Goal: Information Seeking & Learning: Learn about a topic

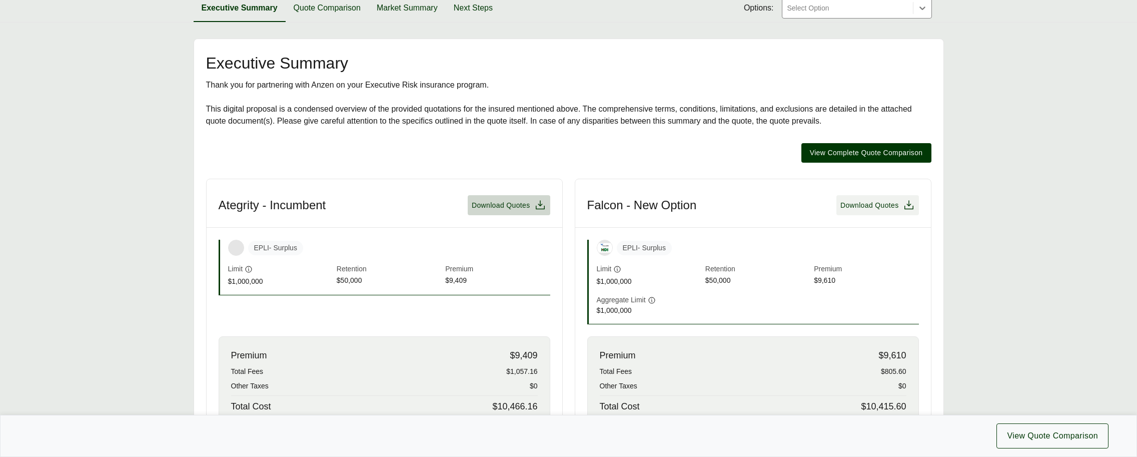
scroll to position [70, 0]
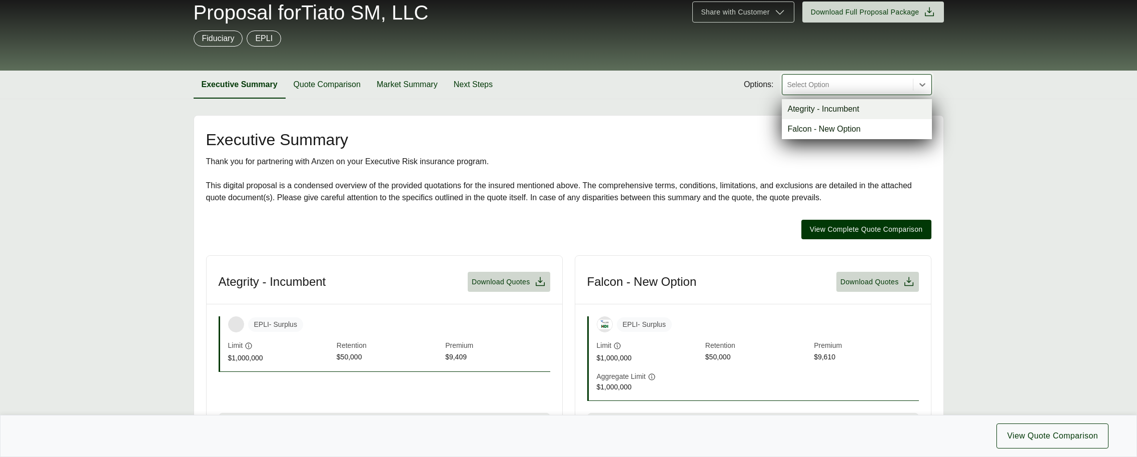
click at [838, 88] on div at bounding box center [848, 85] width 123 height 12
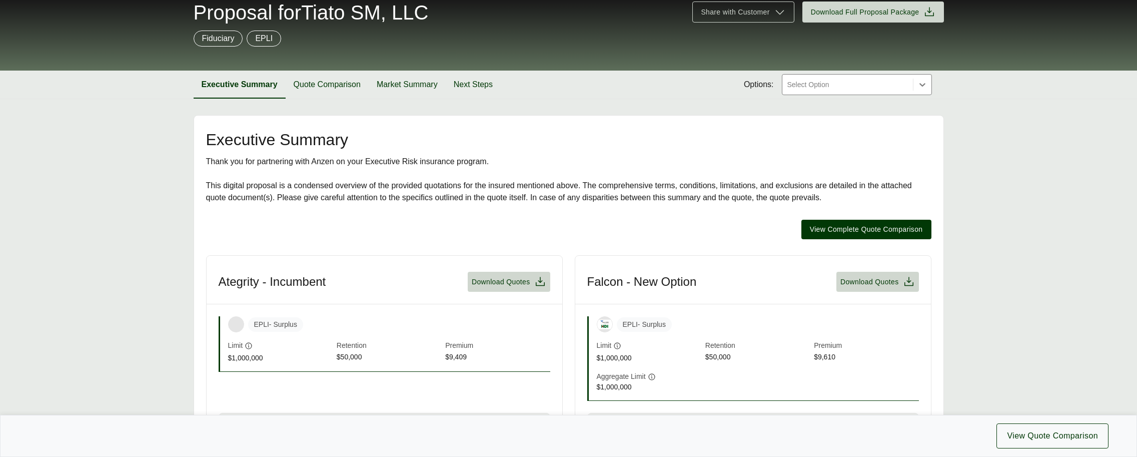
click at [874, 35] on div "Fiduciary EPLI" at bounding box center [569, 39] width 751 height 16
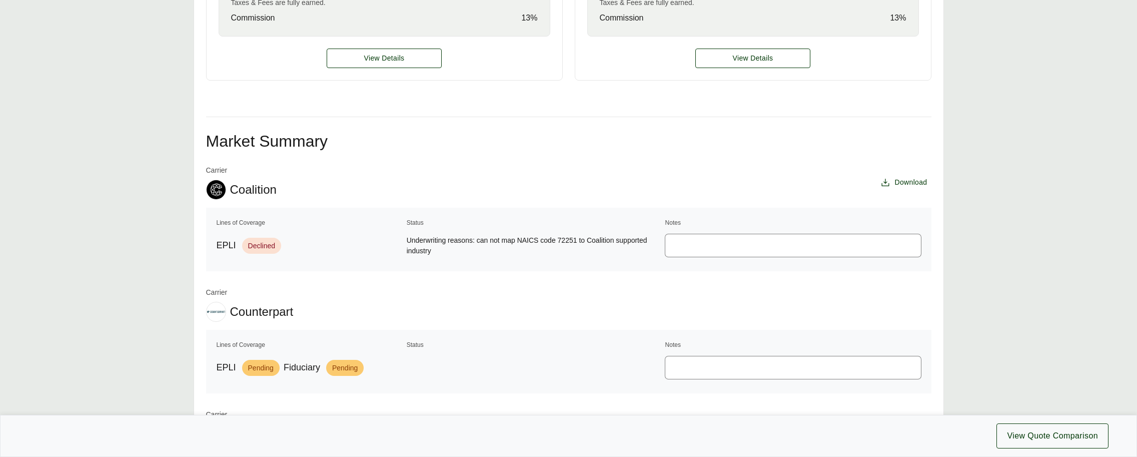
scroll to position [607, 0]
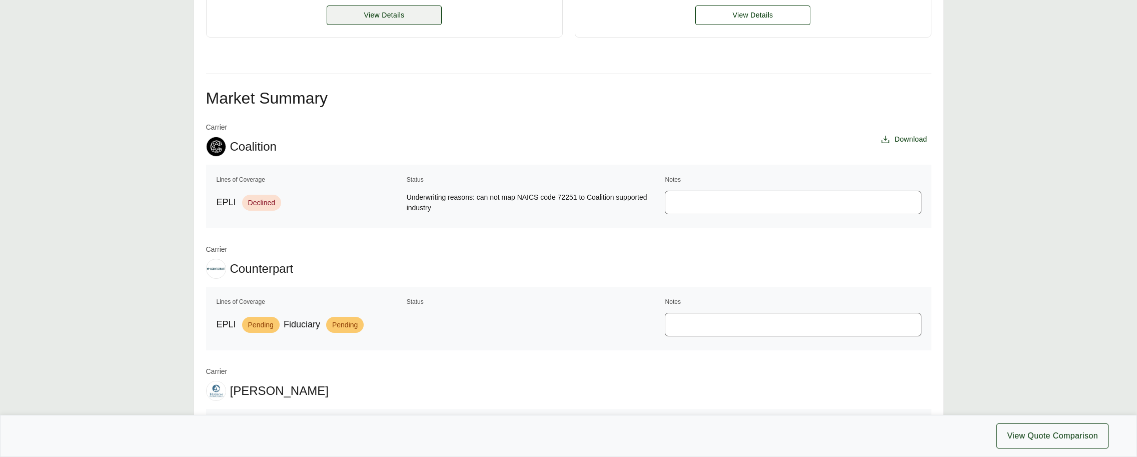
click at [379, 17] on span "View Details" at bounding box center [384, 15] width 41 height 11
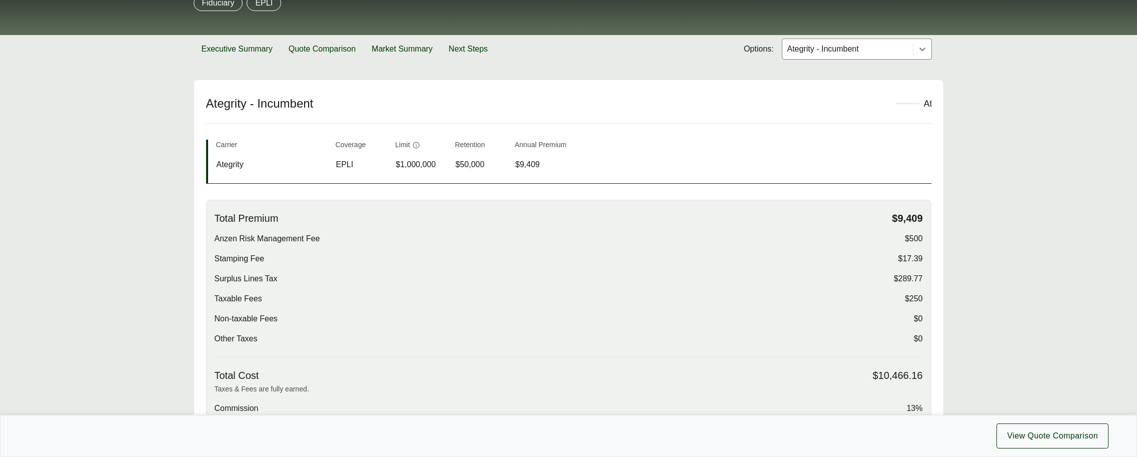
scroll to position [106, 0]
drag, startPoint x: 218, startPoint y: 261, endPoint x: 925, endPoint y: 274, distance: 707.1
click at [925, 274] on div "Total Premium $9,409 Anzen Risk Management Fee $500 Stamping Fee $17.39 Surplus…" at bounding box center [569, 312] width 726 height 227
click at [243, 302] on span "Taxable Fees" at bounding box center [239, 298] width 48 height 12
drag, startPoint x: 219, startPoint y: 283, endPoint x: 887, endPoint y: 345, distance: 670.4
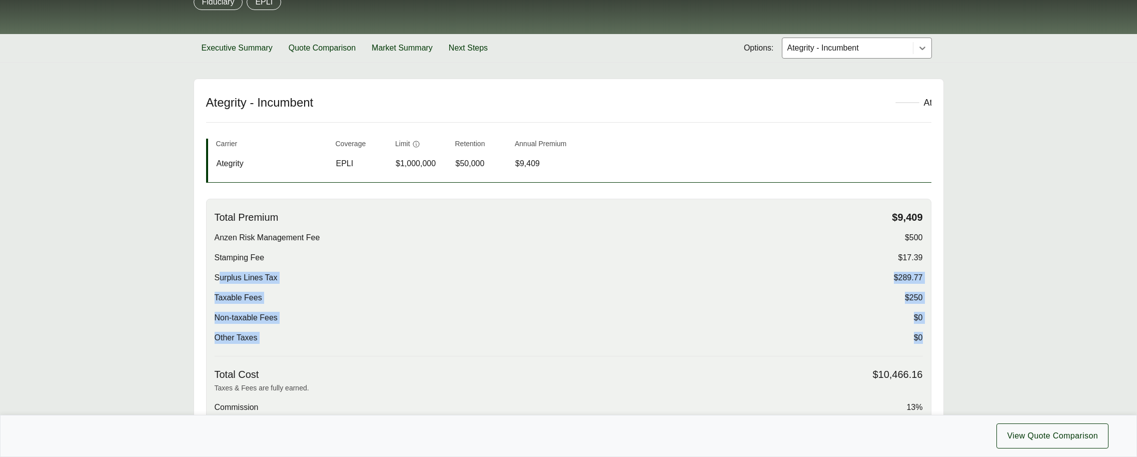
click at [887, 345] on div "Total Premium $9,409 Anzen Risk Management Fee $500 Stamping Fee $17.39 Surplus…" at bounding box center [569, 283] width 709 height 145
click at [624, 340] on div "Other Taxes $0" at bounding box center [569, 338] width 709 height 12
click at [911, 236] on span "$500" at bounding box center [914, 238] width 18 height 12
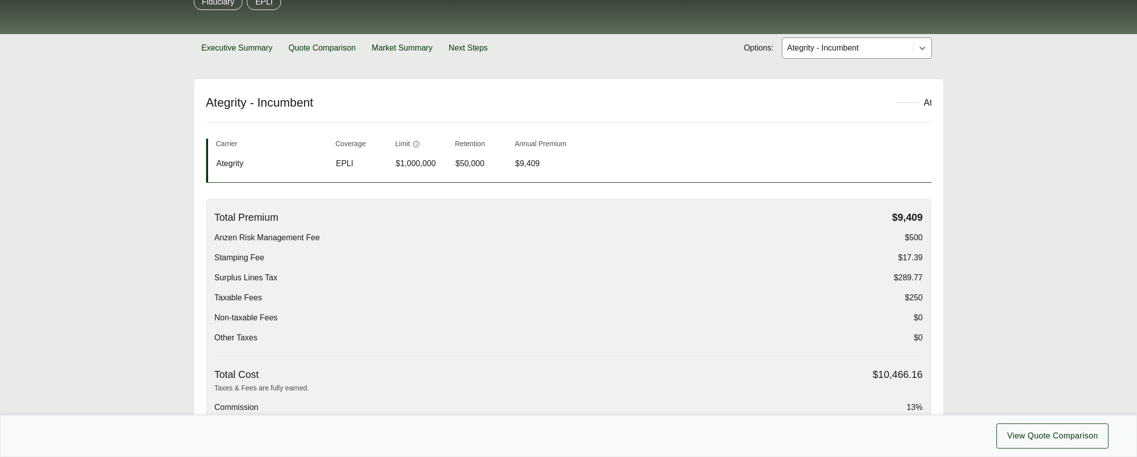
click at [972, 272] on main "Options: Ategrity - Incumbent Ategrity - Incumbent Ategrity Carrier Coverage Li…" at bounding box center [568, 345] width 1137 height 532
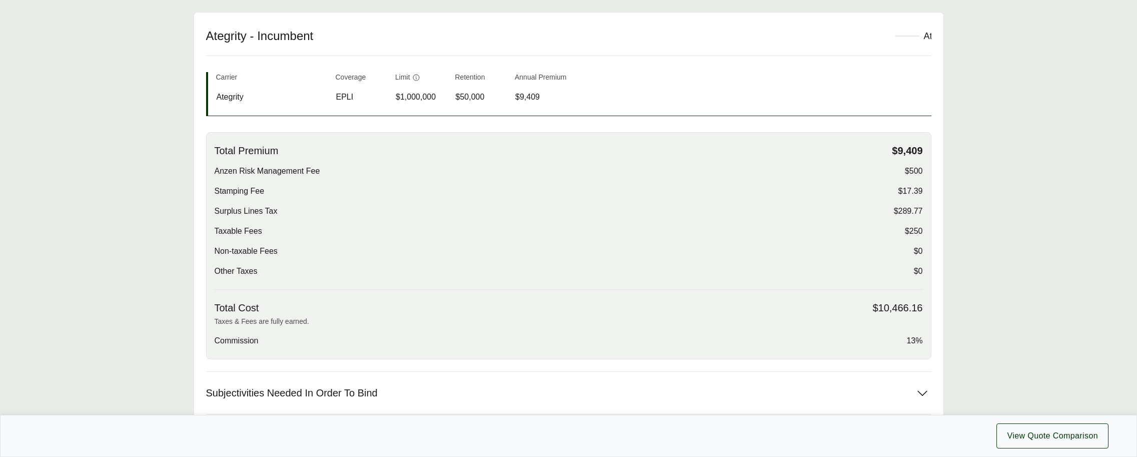
scroll to position [211, 0]
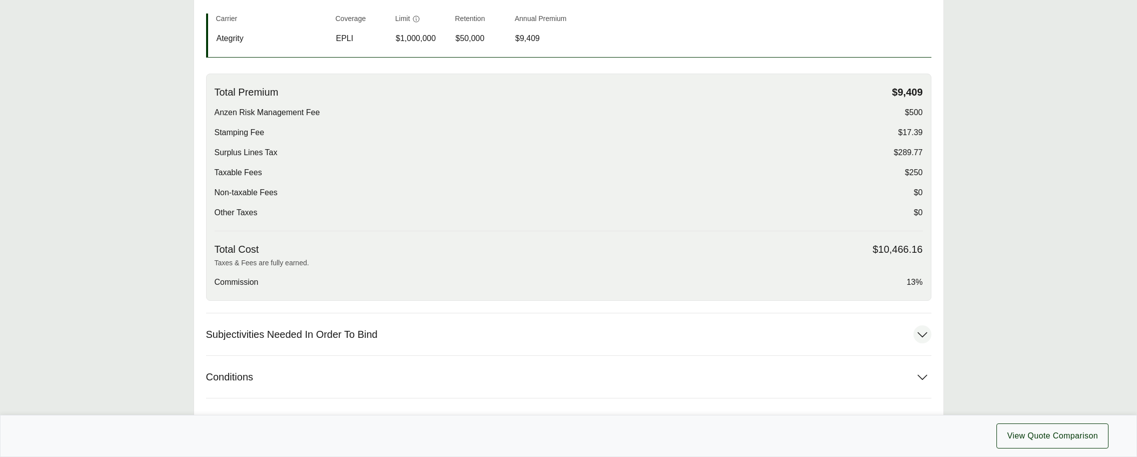
click at [486, 352] on button "Subjectivities Needed In Order To Bind" at bounding box center [569, 334] width 726 height 42
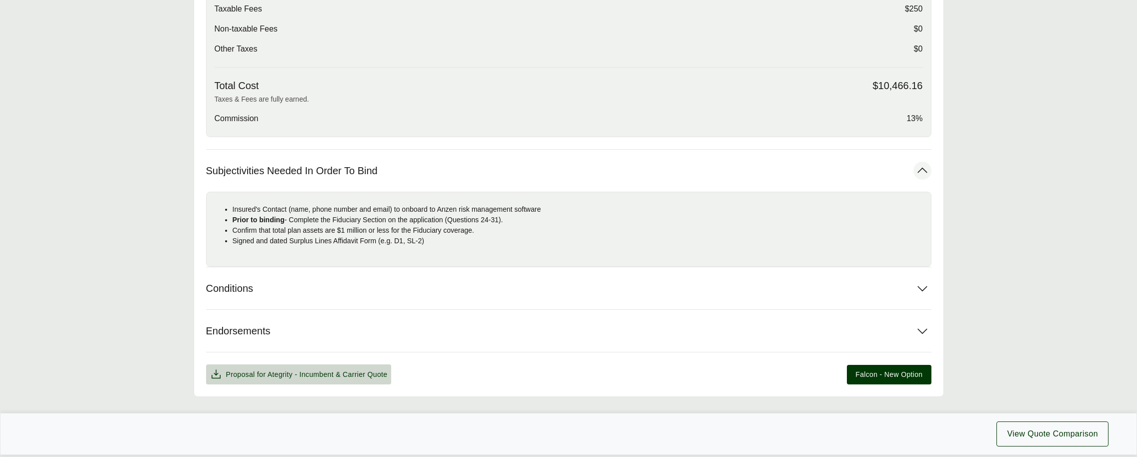
scroll to position [395, 0]
click at [346, 294] on button "Conditions" at bounding box center [569, 288] width 726 height 42
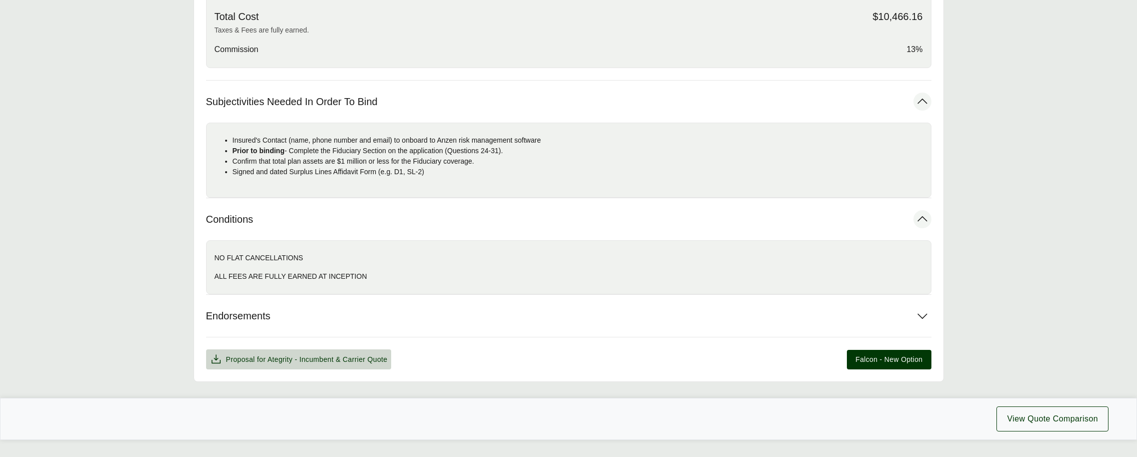
scroll to position [486, 0]
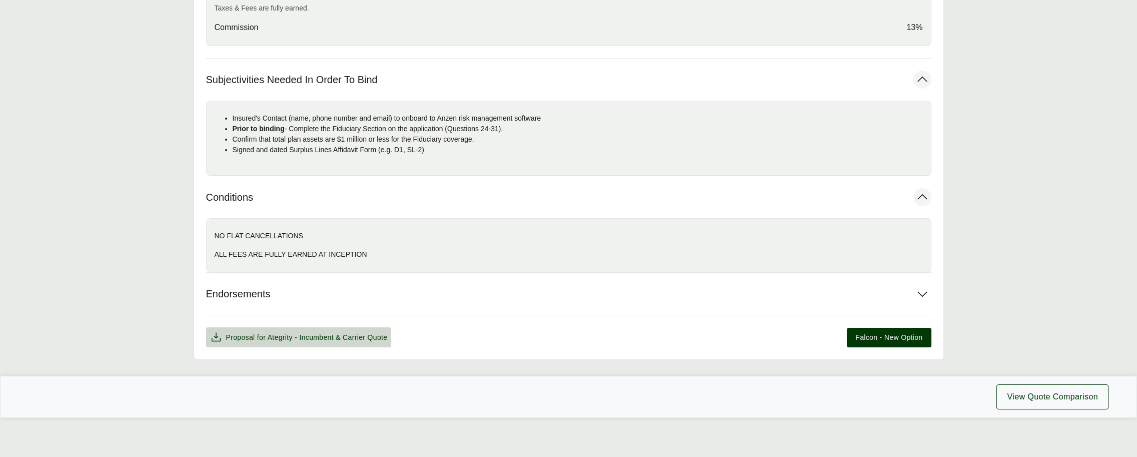
click at [346, 294] on button "Endorsements" at bounding box center [569, 294] width 726 height 42
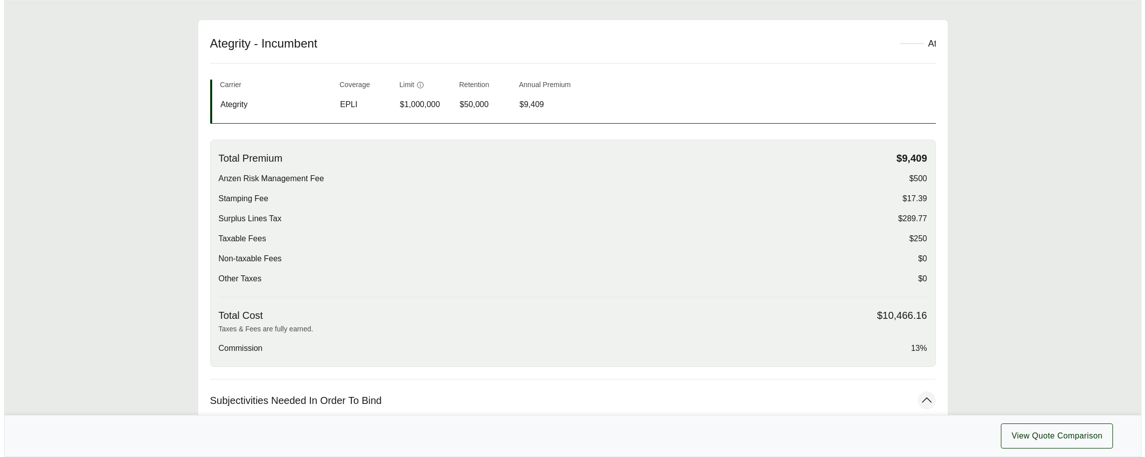
scroll to position [0, 0]
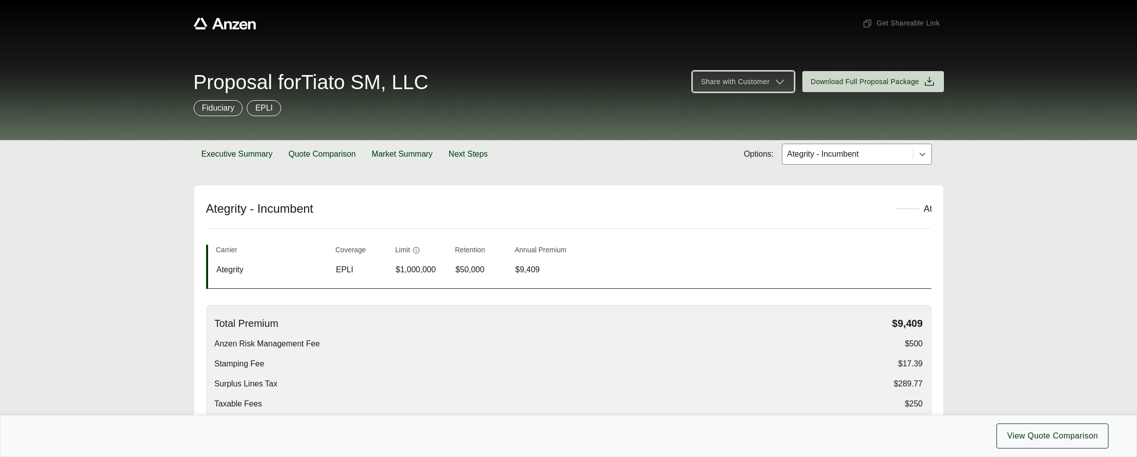
click at [774, 83] on icon at bounding box center [780, 82] width 12 height 12
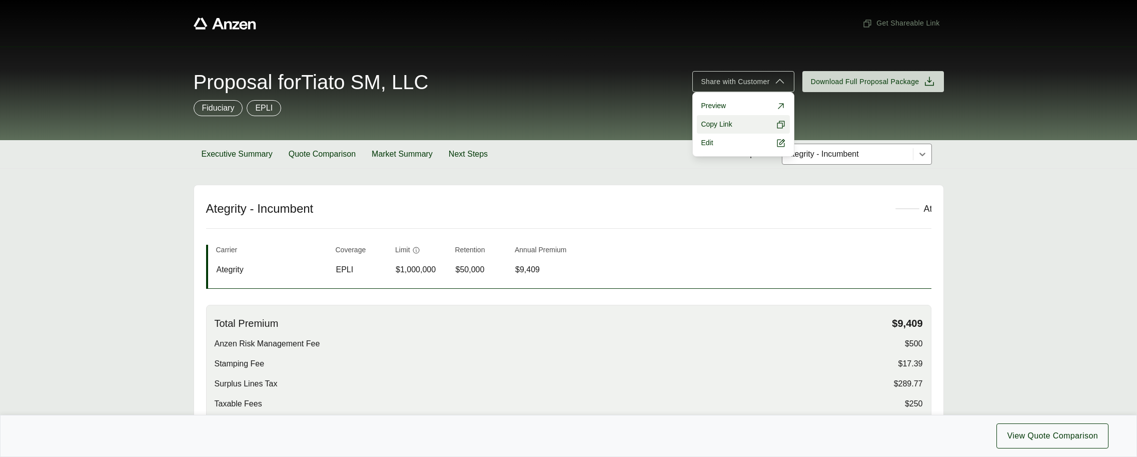
click at [748, 126] on button "Copy Link" at bounding box center [743, 124] width 93 height 19
click at [312, 210] on h2 "Ategrity - Incumbent" at bounding box center [545, 208] width 678 height 15
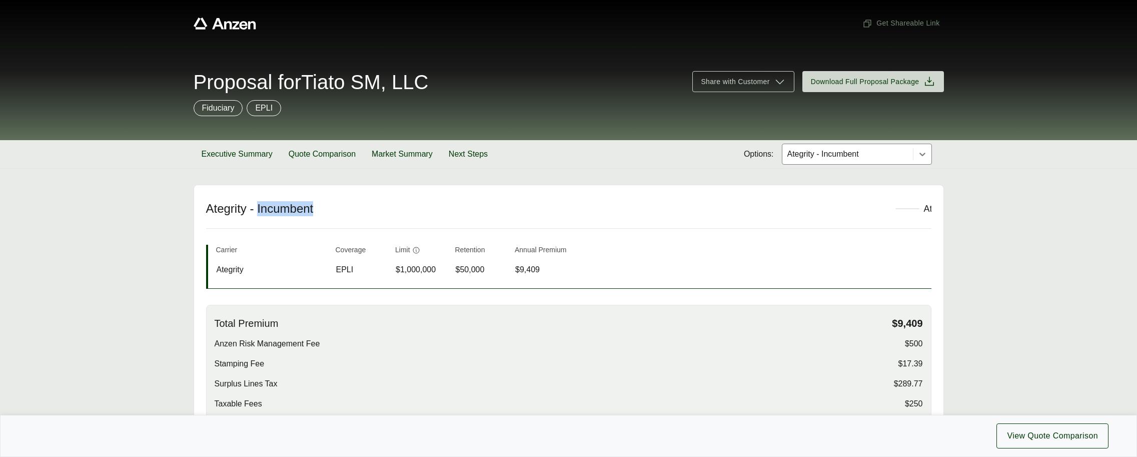
click at [312, 210] on h2 "Ategrity - Incumbent" at bounding box center [545, 208] width 678 height 15
click at [763, 77] on span "Share with Customer" at bounding box center [735, 82] width 69 height 11
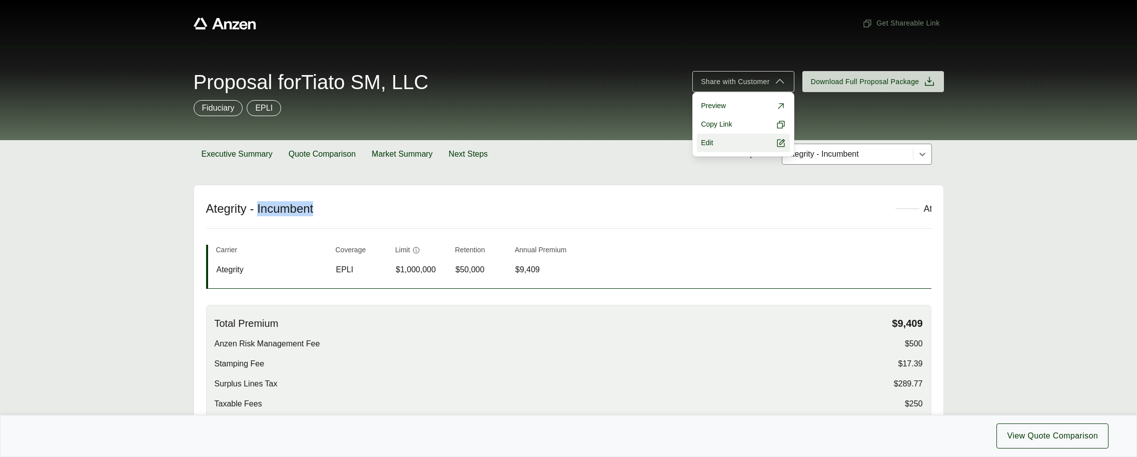
click at [729, 145] on link "Edit" at bounding box center [743, 143] width 93 height 19
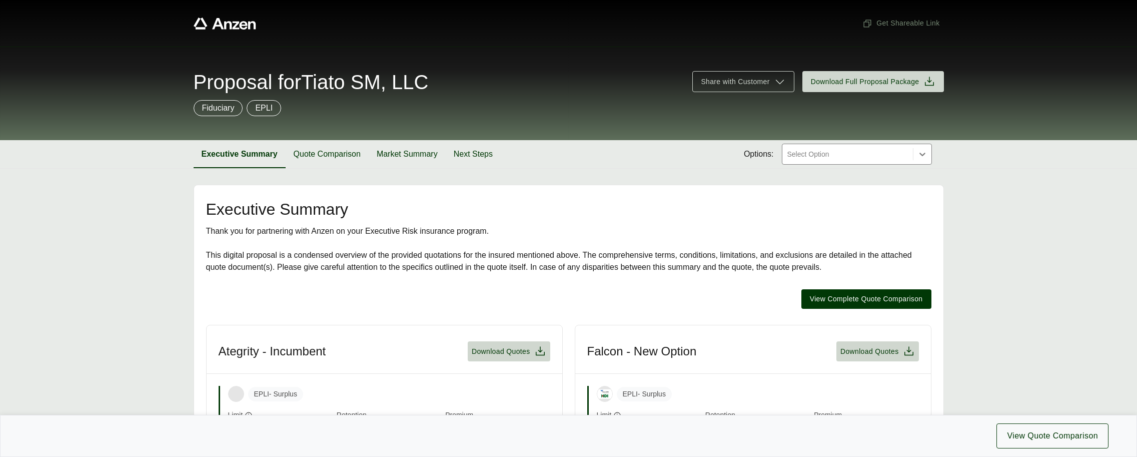
click at [1011, 121] on div "Proposal for Tiato SM, LLC Share with Customer Download Full Proposal Package F…" at bounding box center [568, 94] width 1137 height 94
click at [777, 81] on icon at bounding box center [780, 82] width 12 height 12
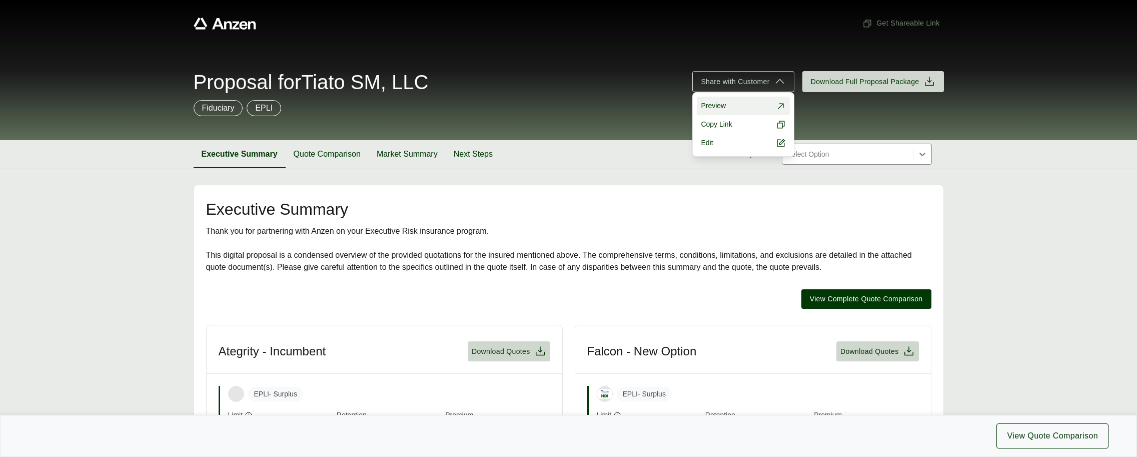
click at [708, 107] on span "Preview" at bounding box center [713, 106] width 25 height 11
click at [1005, 109] on div "Proposal for Tiato SM, LLC Share with Customer Preview Copy Link Edit Download …" at bounding box center [568, 94] width 1137 height 94
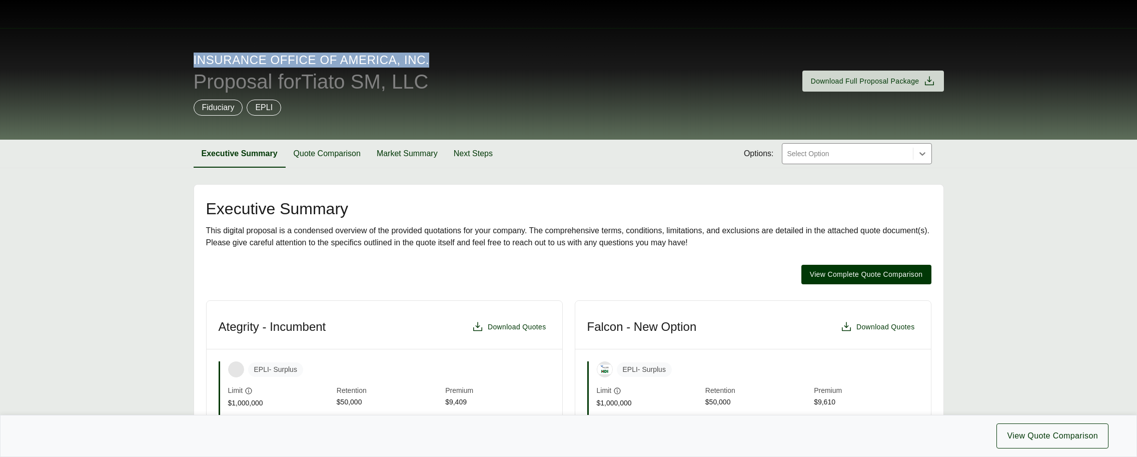
drag, startPoint x: 193, startPoint y: 61, endPoint x: 447, endPoint y: 63, distance: 254.7
click at [447, 63] on div "Insurance Office of America, Inc. Proposal for Tiato SM, LLC Download Full Prop…" at bounding box center [568, 84] width 1137 height 112
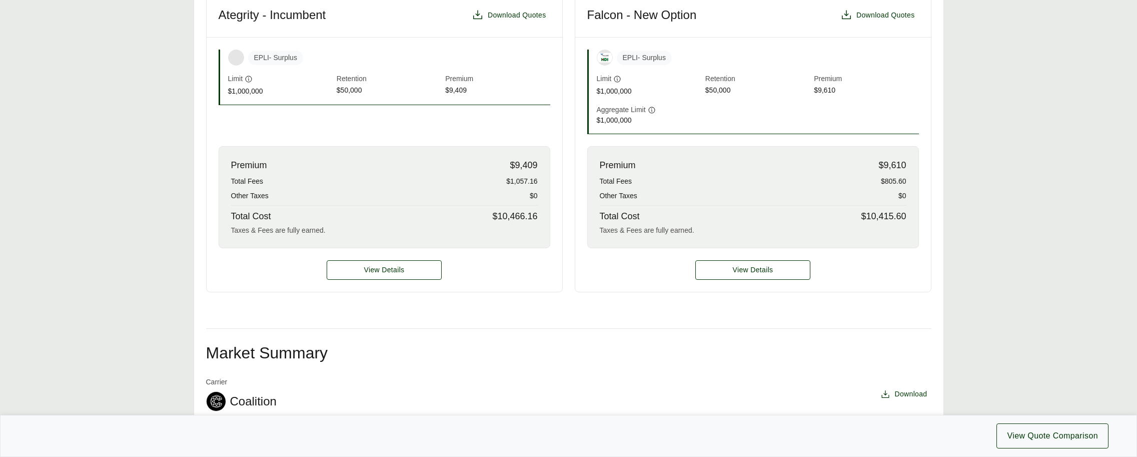
scroll to position [347, 0]
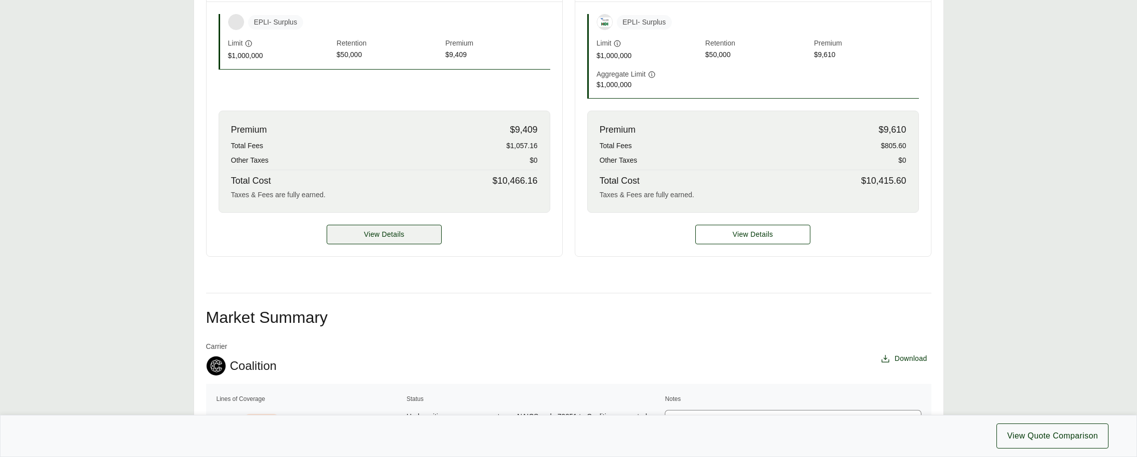
click at [400, 235] on span "View Details" at bounding box center [384, 234] width 41 height 11
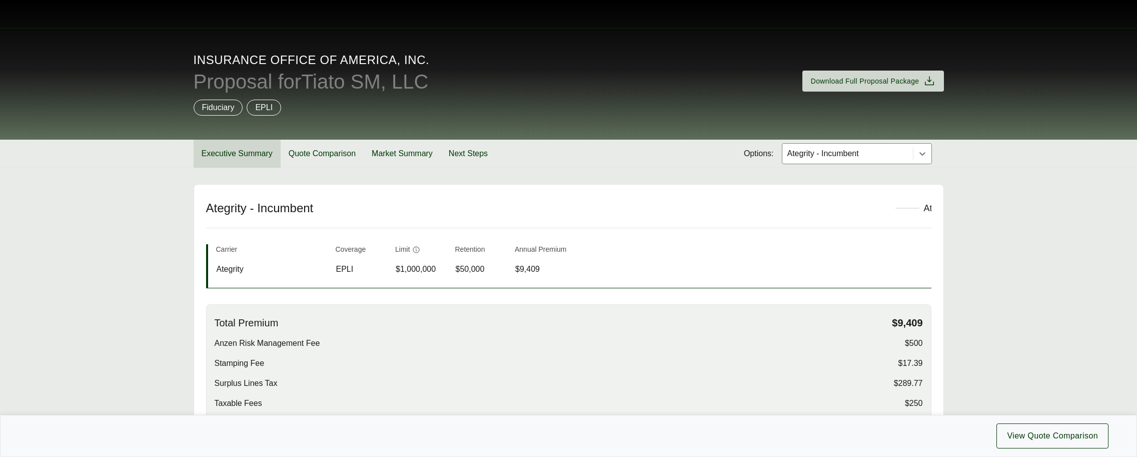
click at [258, 149] on button "Executive Summary" at bounding box center [237, 154] width 87 height 28
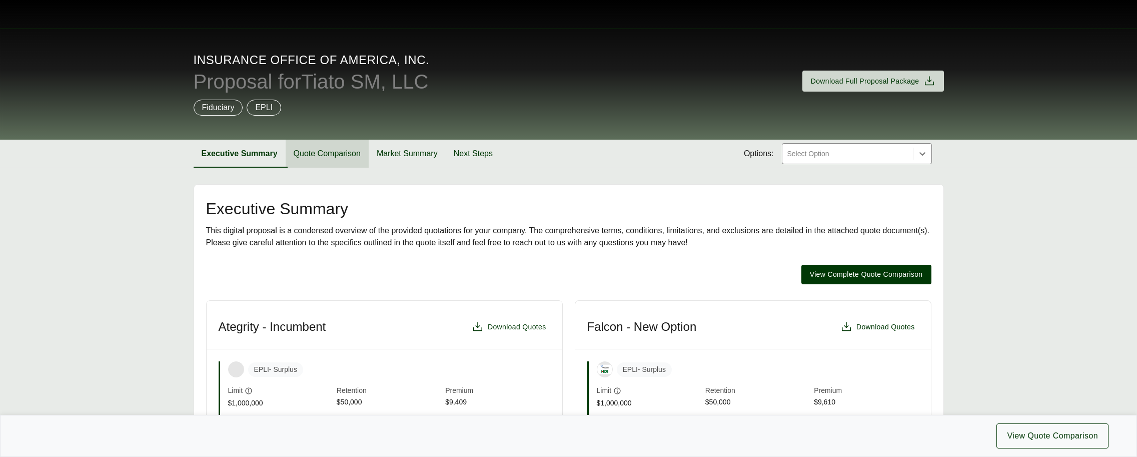
click at [331, 157] on button "Quote Comparison" at bounding box center [327, 154] width 83 height 28
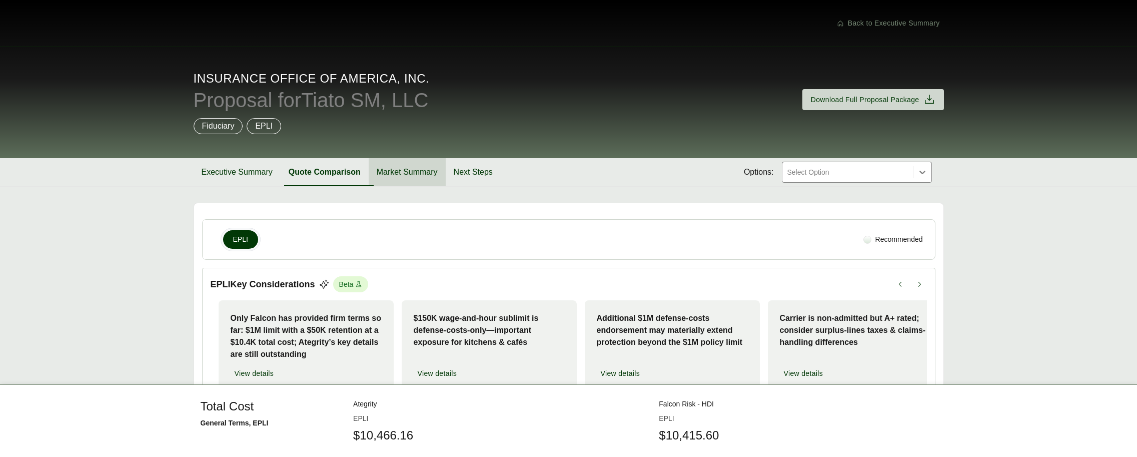
click at [433, 170] on button "Market Summary" at bounding box center [407, 172] width 77 height 28
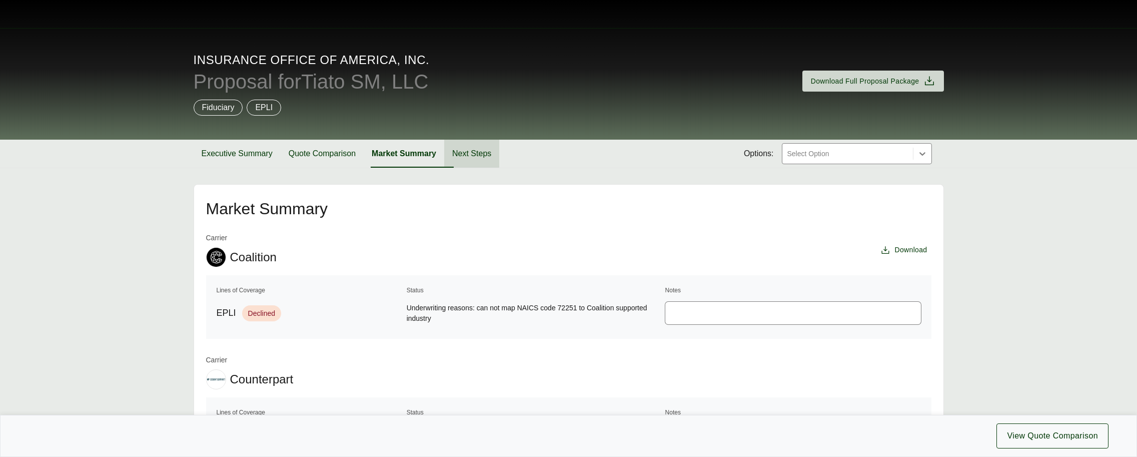
click at [483, 154] on button "Next Steps" at bounding box center [471, 154] width 55 height 28
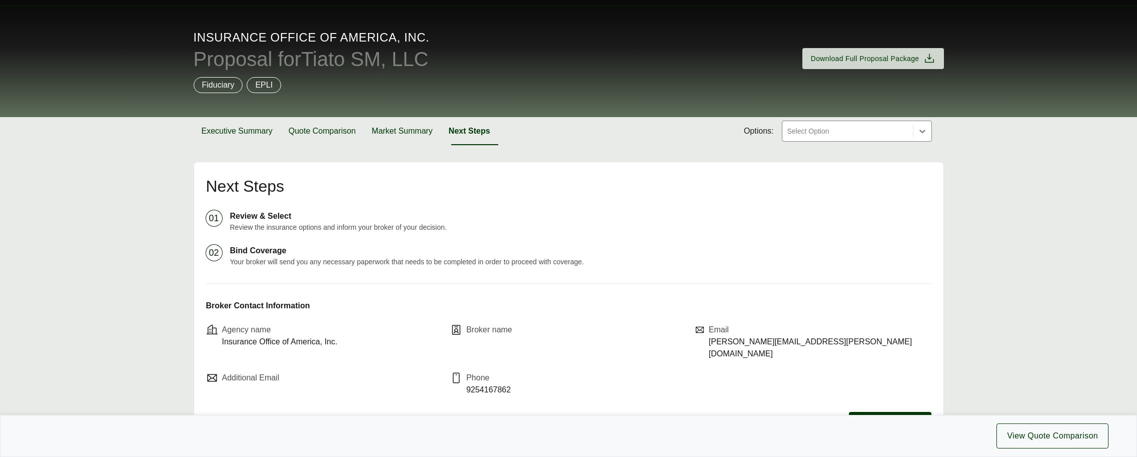
scroll to position [15, 0]
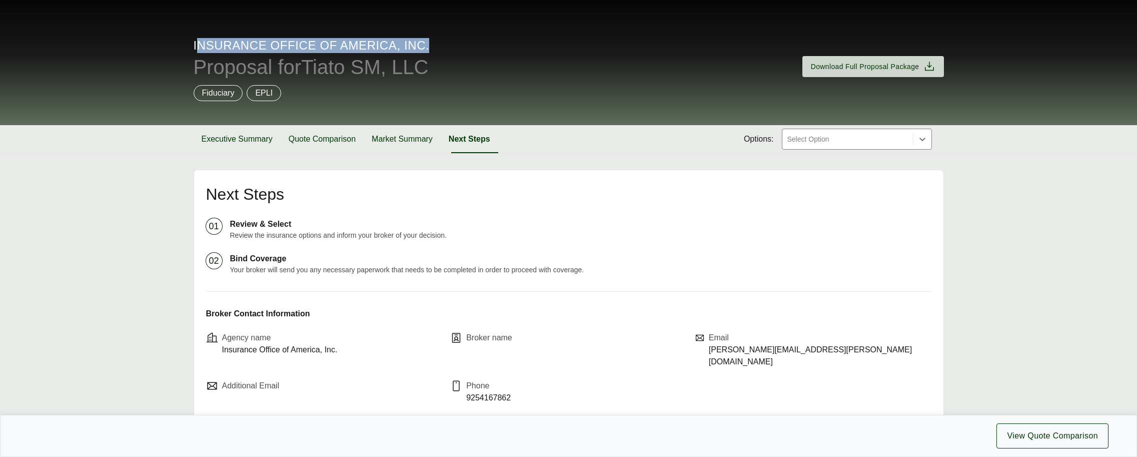
drag, startPoint x: 196, startPoint y: 47, endPoint x: 460, endPoint y: 48, distance: 264.2
click at [460, 48] on div "Insurance Office of America, Inc. Proposal for Tiato SM, LLC" at bounding box center [492, 57] width 597 height 39
click at [352, 63] on span "Proposal for Tiato SM, LLC" at bounding box center [311, 67] width 235 height 20
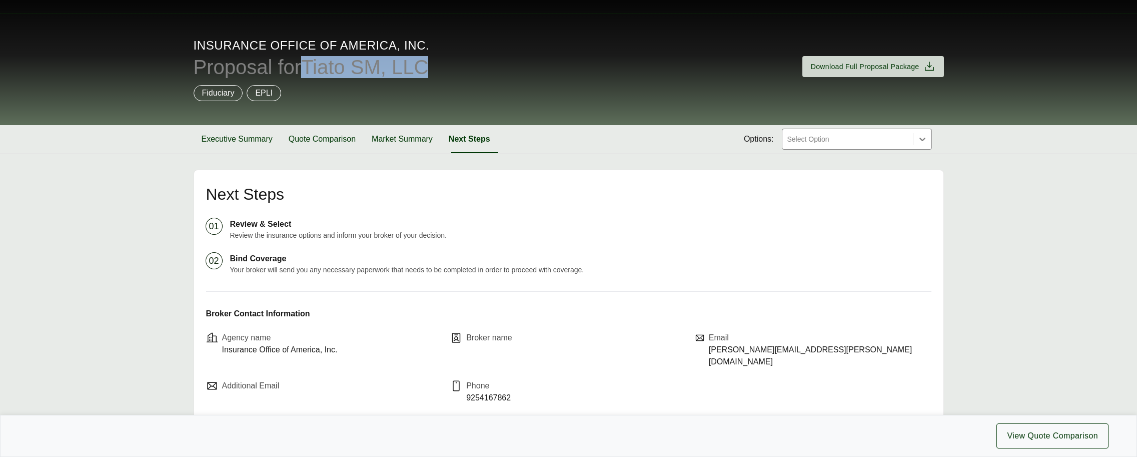
drag, startPoint x: 321, startPoint y: 67, endPoint x: 442, endPoint y: 66, distance: 121.6
click at [429, 66] on span "Proposal for Tiato SM, LLC" at bounding box center [311, 67] width 235 height 20
click at [462, 85] on div "Fiduciary EPLI" at bounding box center [569, 93] width 751 height 16
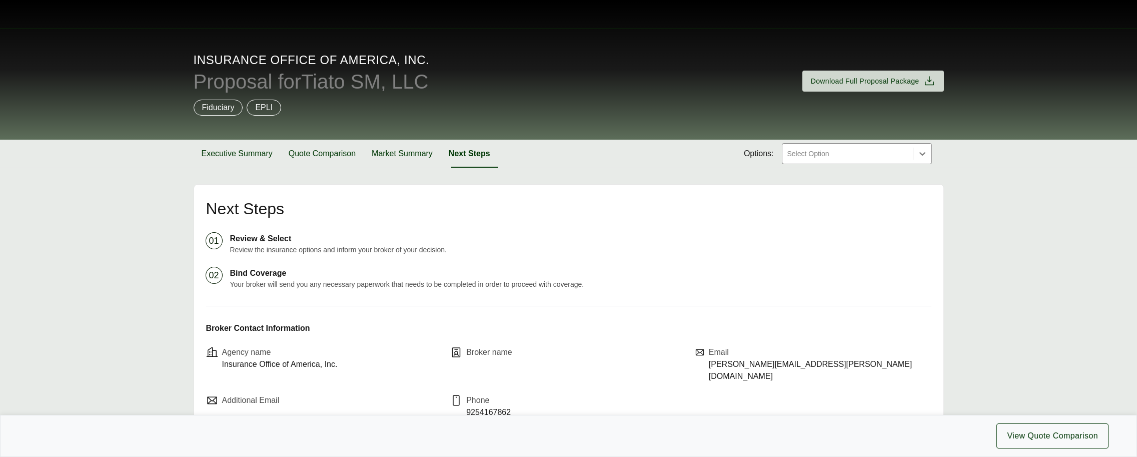
scroll to position [79, 0]
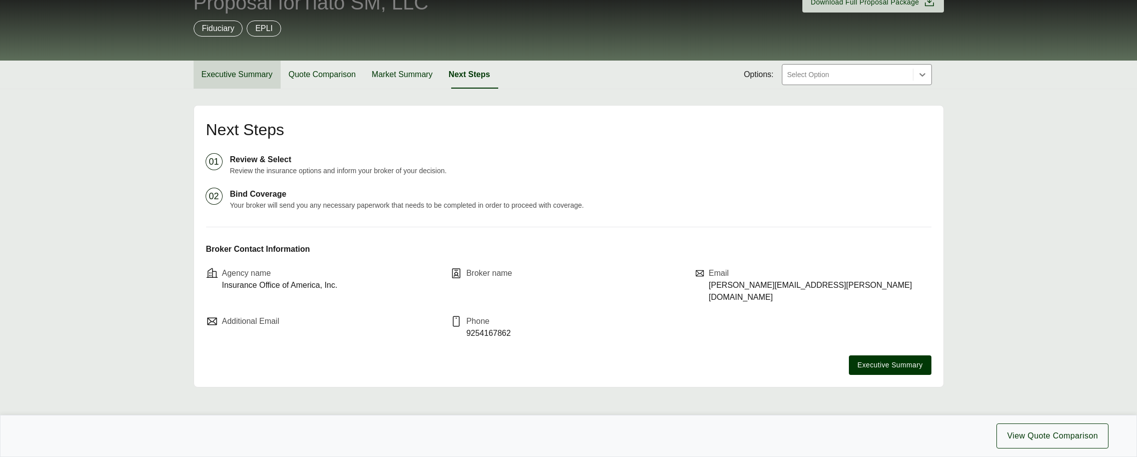
click at [217, 71] on button "Executive Summary" at bounding box center [237, 75] width 87 height 28
